Goal: Transaction & Acquisition: Purchase product/service

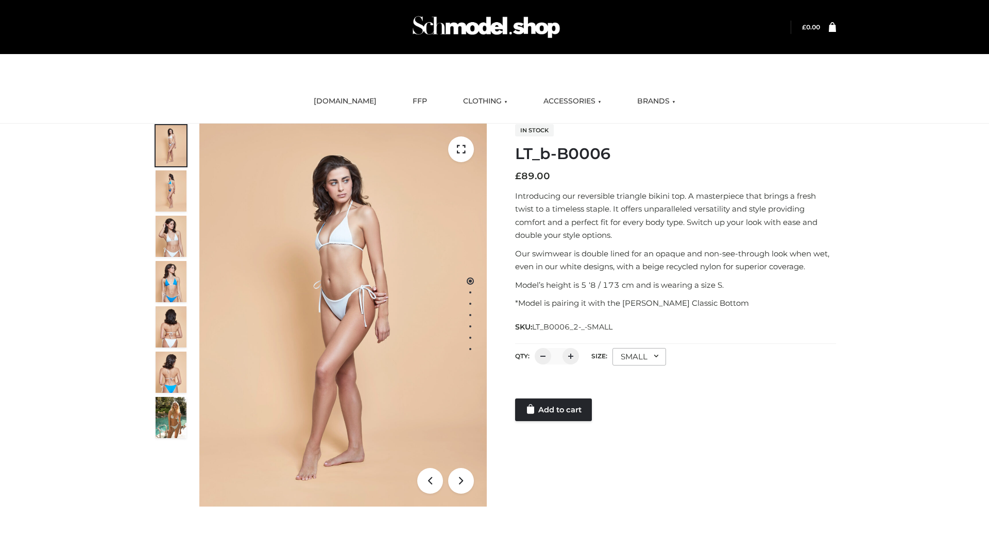
click at [554, 410] on link "Add to cart" at bounding box center [553, 410] width 77 height 23
